Goal: Task Accomplishment & Management: Use online tool/utility

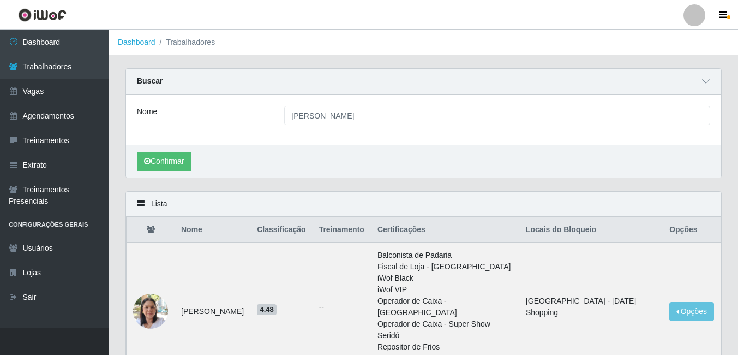
scroll to position [168, 0]
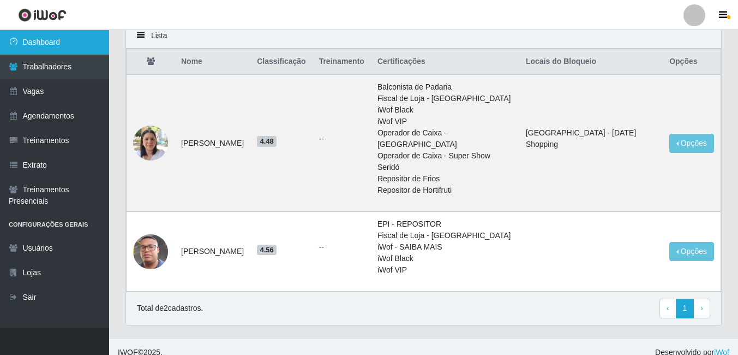
click at [44, 41] on link "Dashboard" at bounding box center [54, 42] width 109 height 25
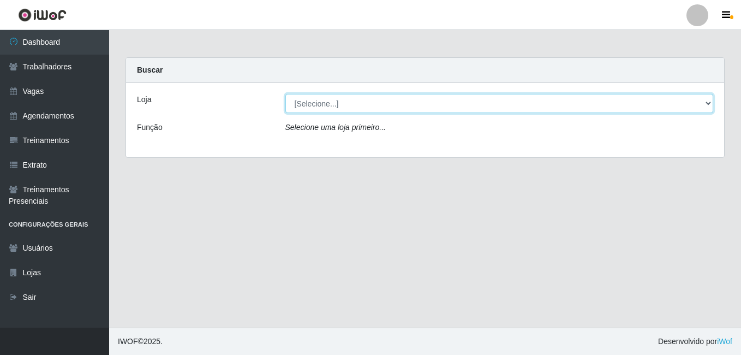
click at [346, 103] on select "[Selecione...] [GEOGRAPHIC_DATA] - [DATE][GEOGRAPHIC_DATA]" at bounding box center [499, 103] width 428 height 19
select select "471"
click at [285, 94] on select "[Selecione...] [GEOGRAPHIC_DATA] - [DATE][GEOGRAPHIC_DATA]" at bounding box center [499, 103] width 428 height 19
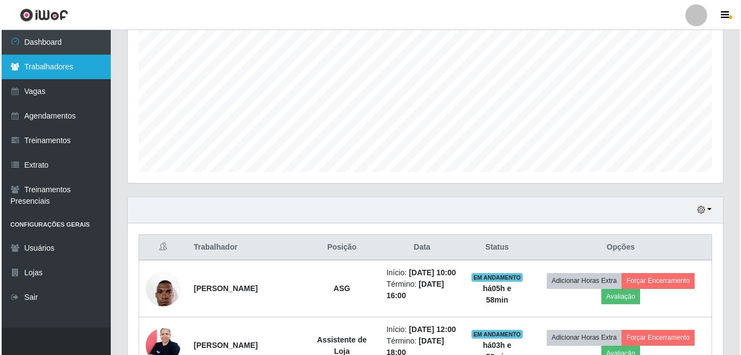
scroll to position [380, 0]
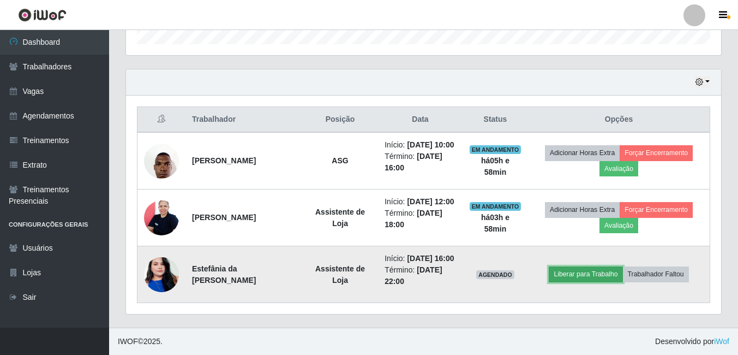
click at [600, 272] on button "Liberar para Trabalho" at bounding box center [586, 273] width 74 height 15
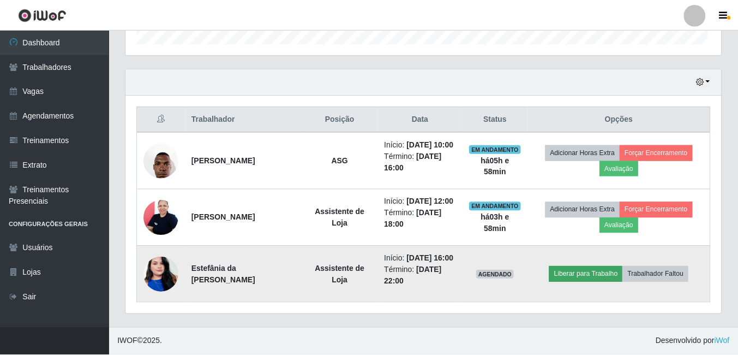
scroll to position [226, 590]
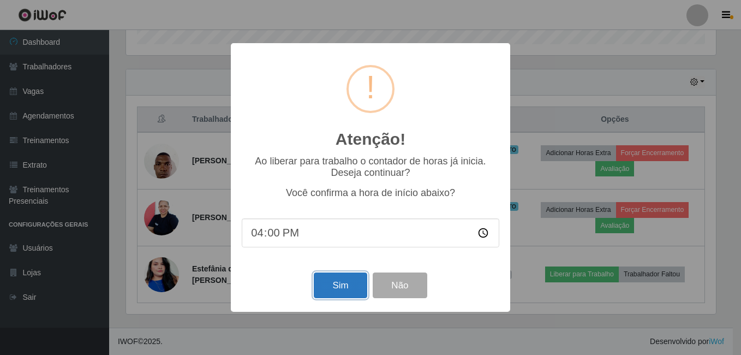
click at [350, 293] on button "Sim" at bounding box center [340, 285] width 53 height 26
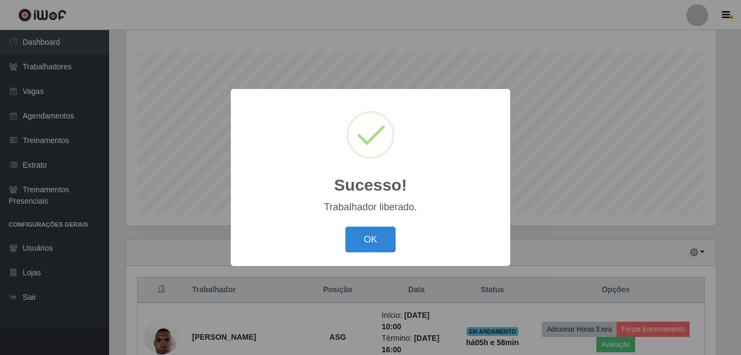
click at [345, 226] on button "OK" at bounding box center [370, 239] width 51 height 26
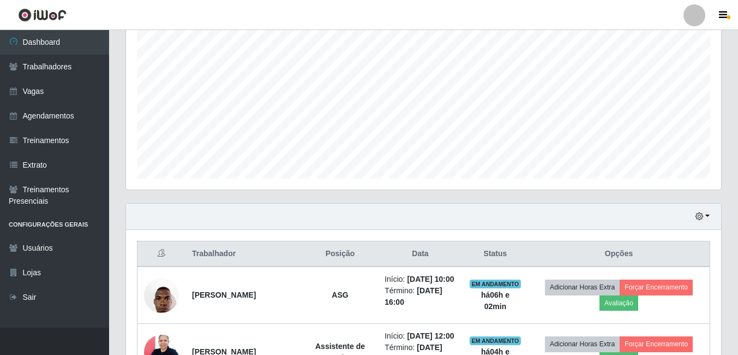
scroll to position [230, 0]
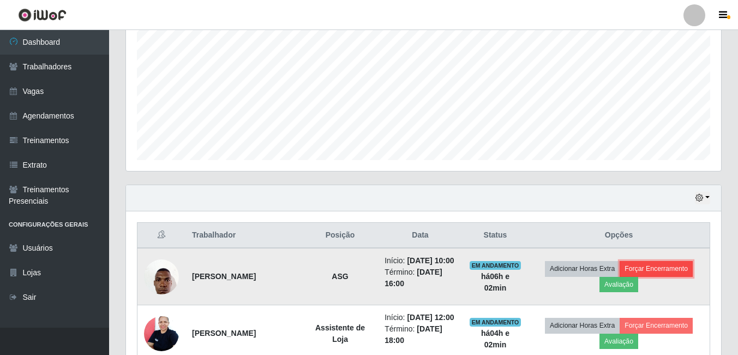
click at [654, 276] on button "Forçar Encerramento" at bounding box center [656, 268] width 73 height 15
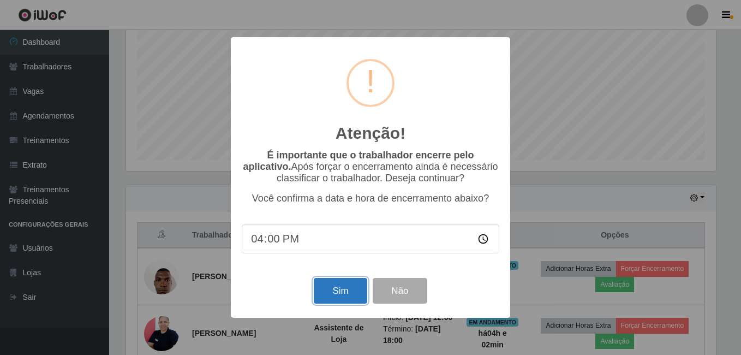
click at [332, 291] on button "Sim" at bounding box center [340, 291] width 53 height 26
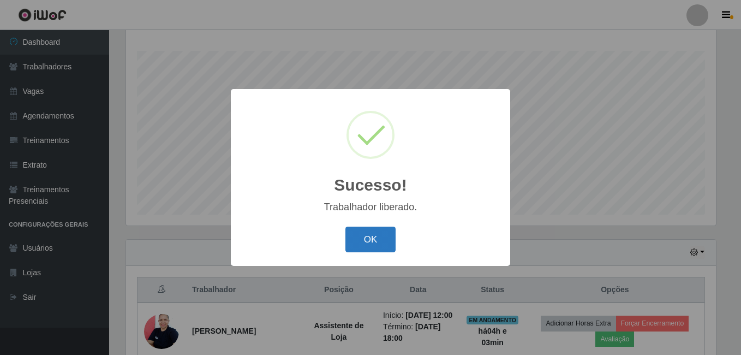
click at [376, 237] on button "OK" at bounding box center [370, 239] width 51 height 26
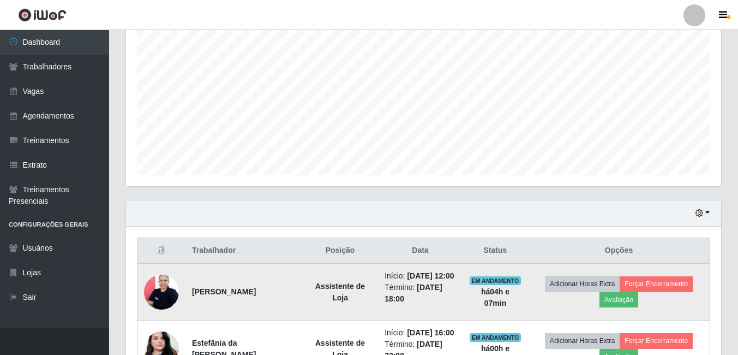
scroll to position [312, 0]
